Goal: Find specific page/section

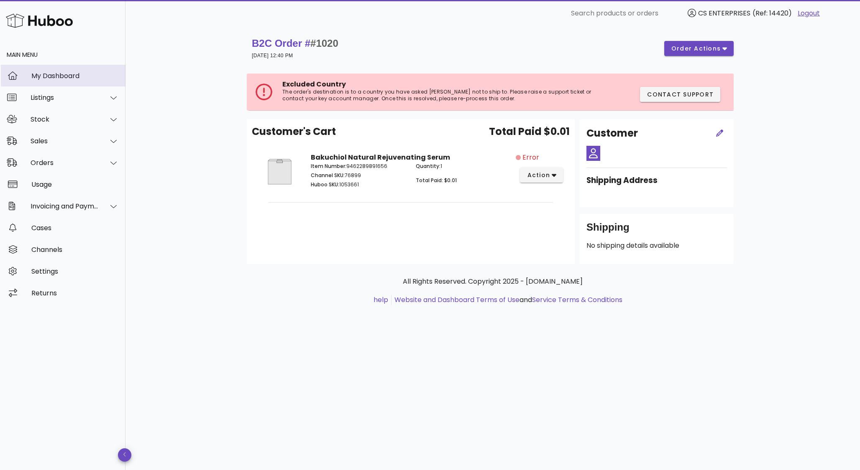
click at [48, 75] on div "My Dashboard" at bounding box center [74, 76] width 87 height 8
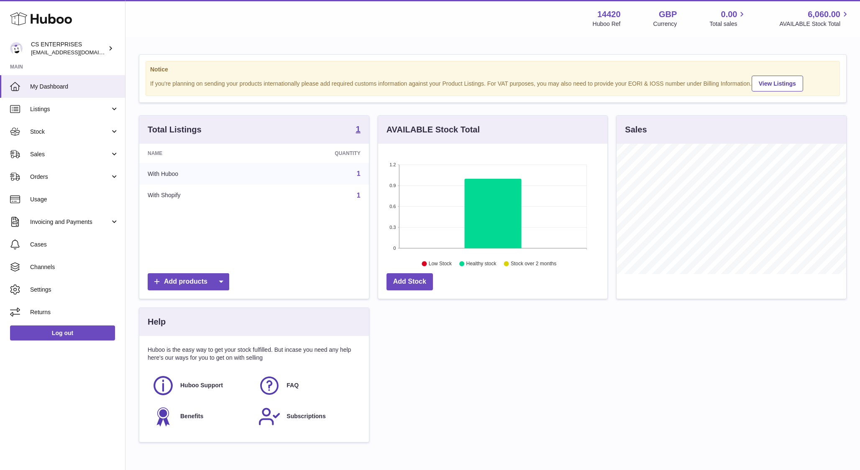
scroll to position [130, 230]
click at [48, 178] on span "Orders" at bounding box center [70, 177] width 80 height 8
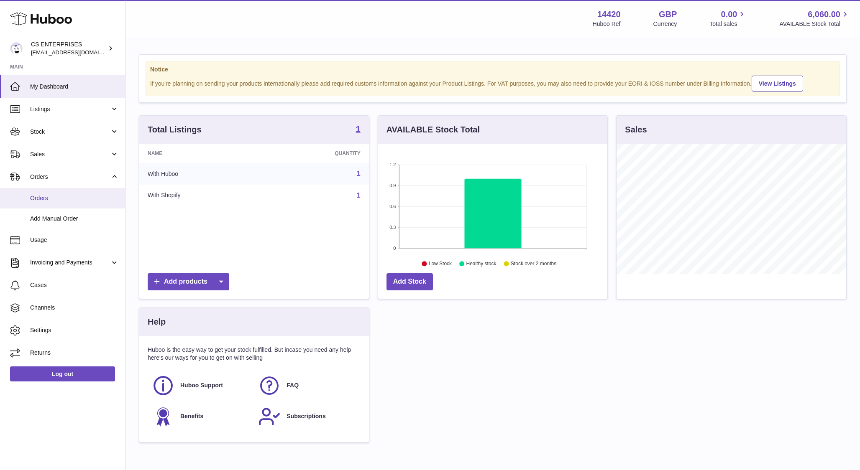
click at [50, 196] on span "Orders" at bounding box center [74, 198] width 89 height 8
